Goal: Use online tool/utility: Utilize a website feature to perform a specific function

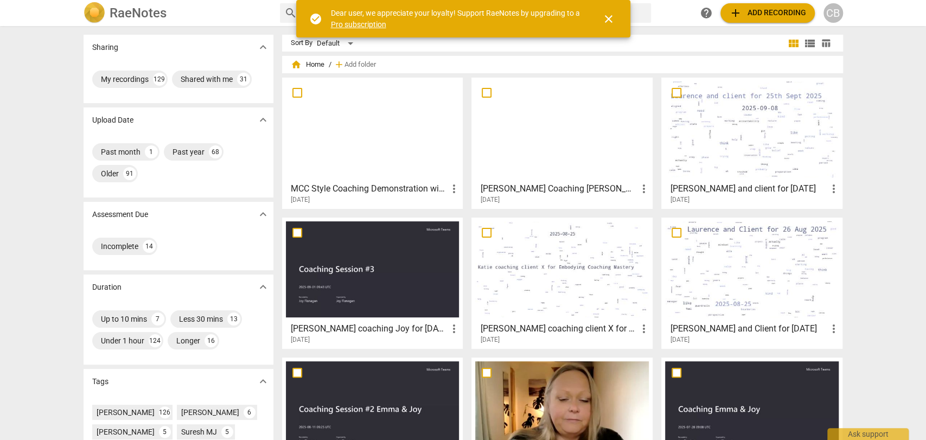
click at [612, 18] on span "close" at bounding box center [608, 18] width 13 height 13
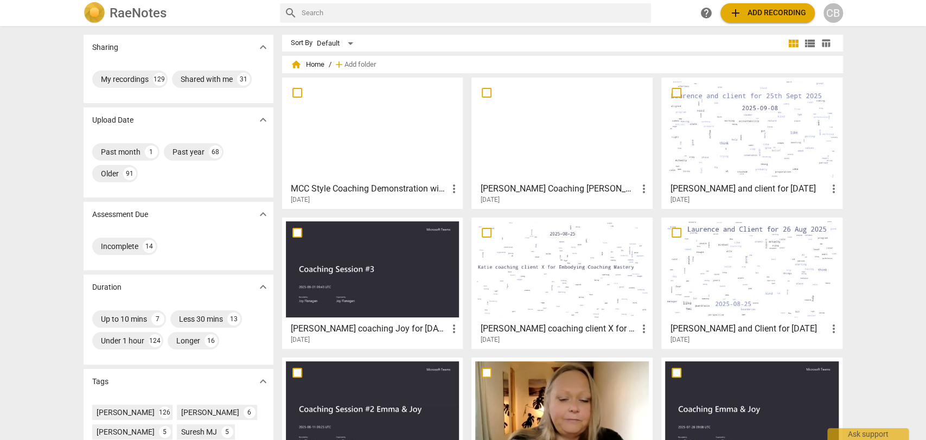
click at [571, 7] on input "text" at bounding box center [474, 12] width 345 height 17
type input "[PERSON_NAME]"
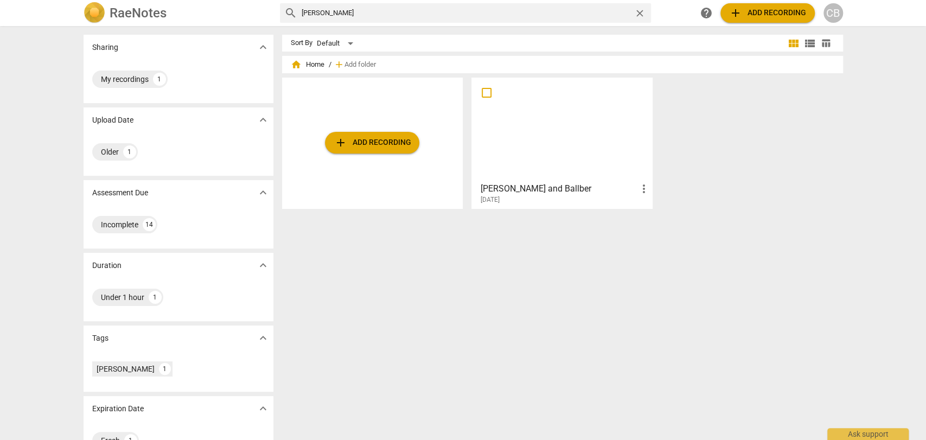
click at [533, 113] on div at bounding box center [562, 129] width 174 height 96
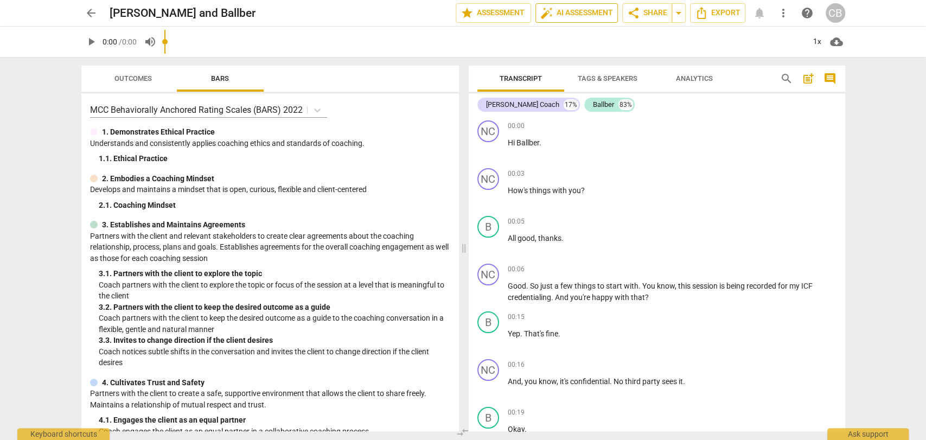
click at [582, 11] on span "auto_fix_high AI Assessment" at bounding box center [577, 13] width 73 height 13
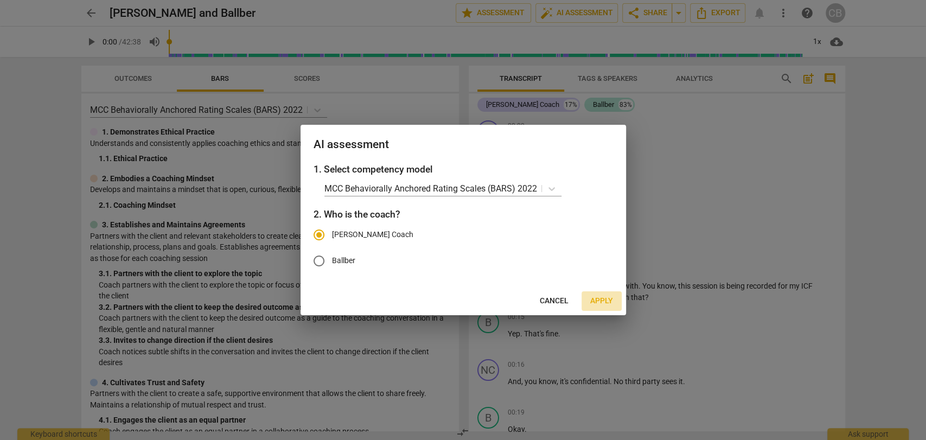
click at [605, 301] on span "Apply" at bounding box center [601, 301] width 23 height 11
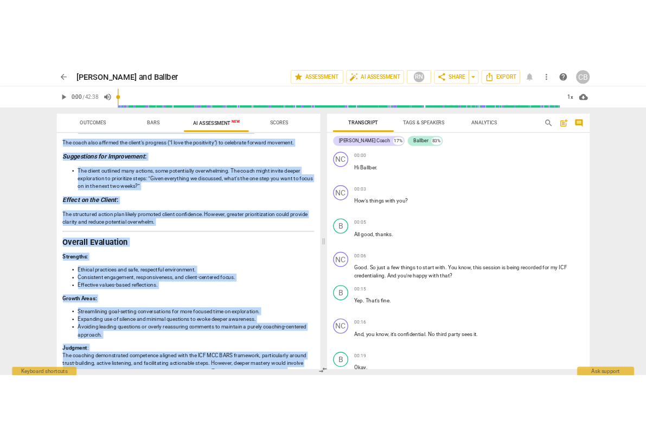
scroll to position [2235, 0]
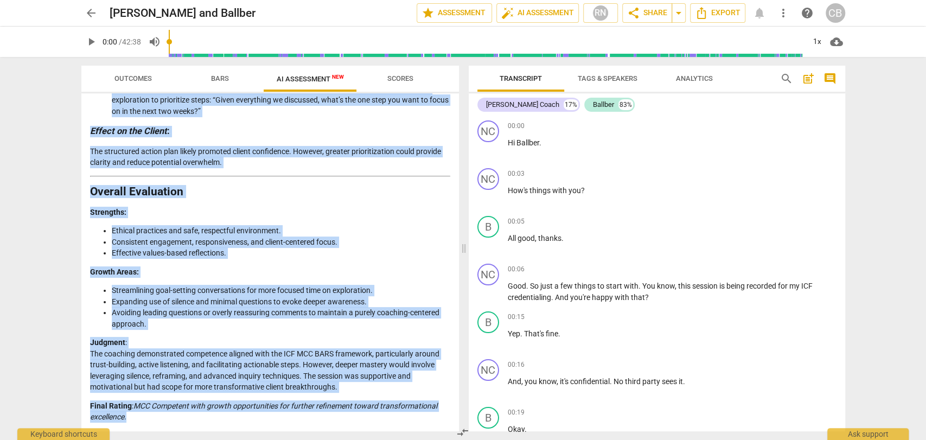
drag, startPoint x: 91, startPoint y: 217, endPoint x: 197, endPoint y: 437, distance: 244.9
click at [197, 437] on div "Outcomes Bars AI Assessment New Scores Disclaimer: AI can make mistakes. Consul…" at bounding box center [268, 248] width 391 height 383
copy div "1. Loremip Dolorsit Ametcons : Adipi el seddoeiu te incididunt utla etdolor mag…"
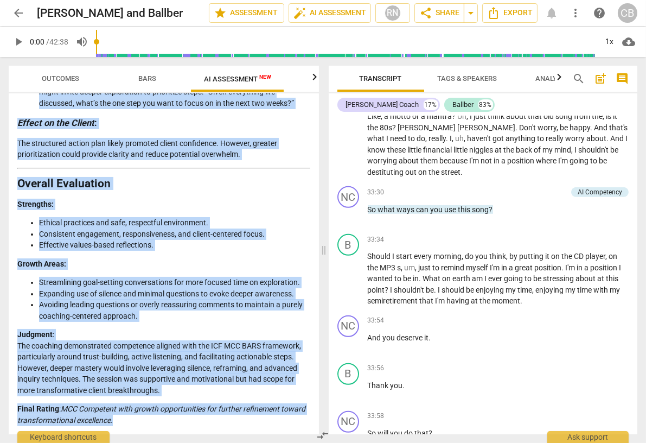
scroll to position [6814, 0]
